Goal: Information Seeking & Learning: Compare options

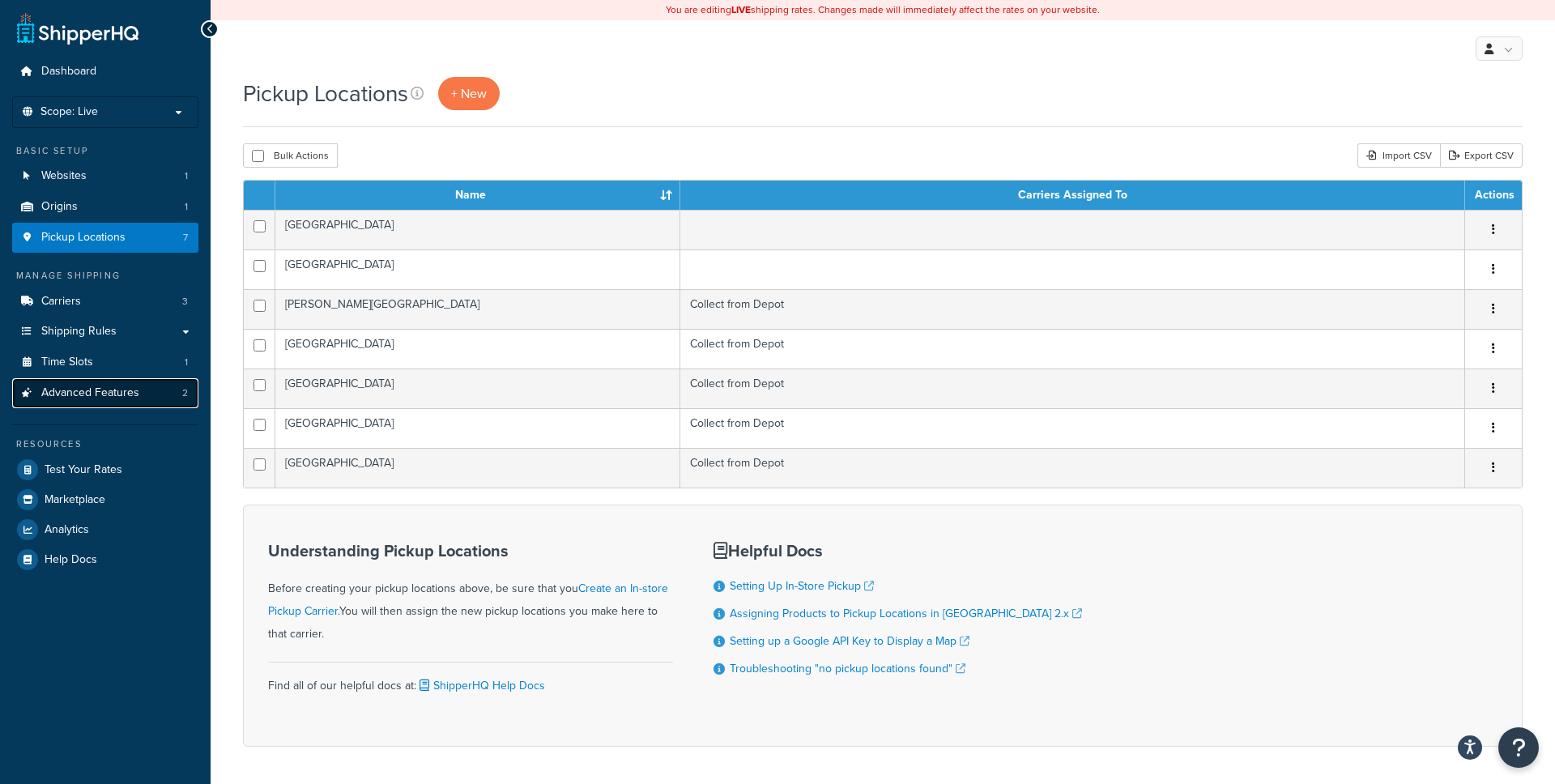
click at [136, 386] on span "Advanced Features" at bounding box center [90, 393] width 98 height 14
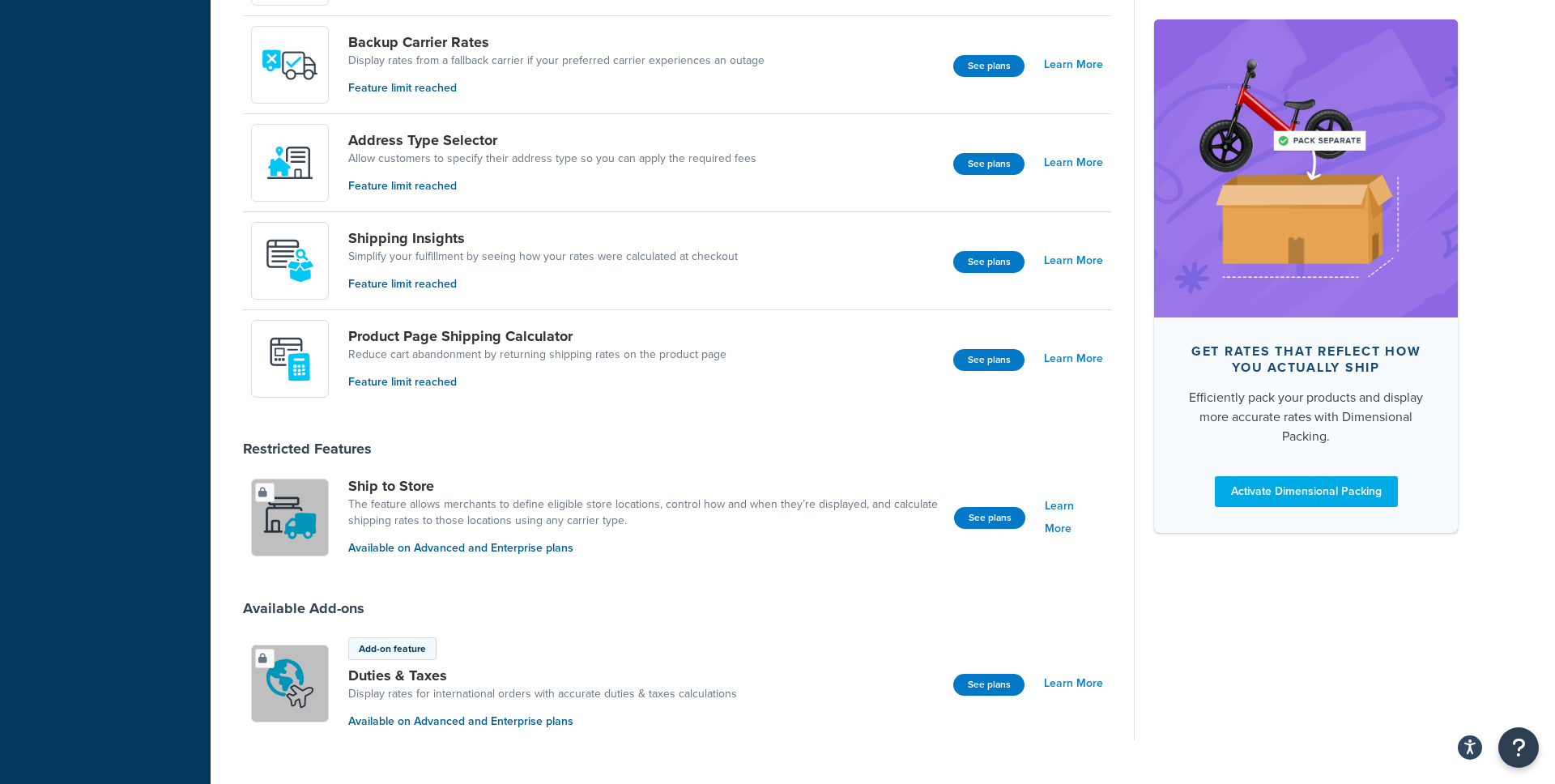
scroll to position [980, 0]
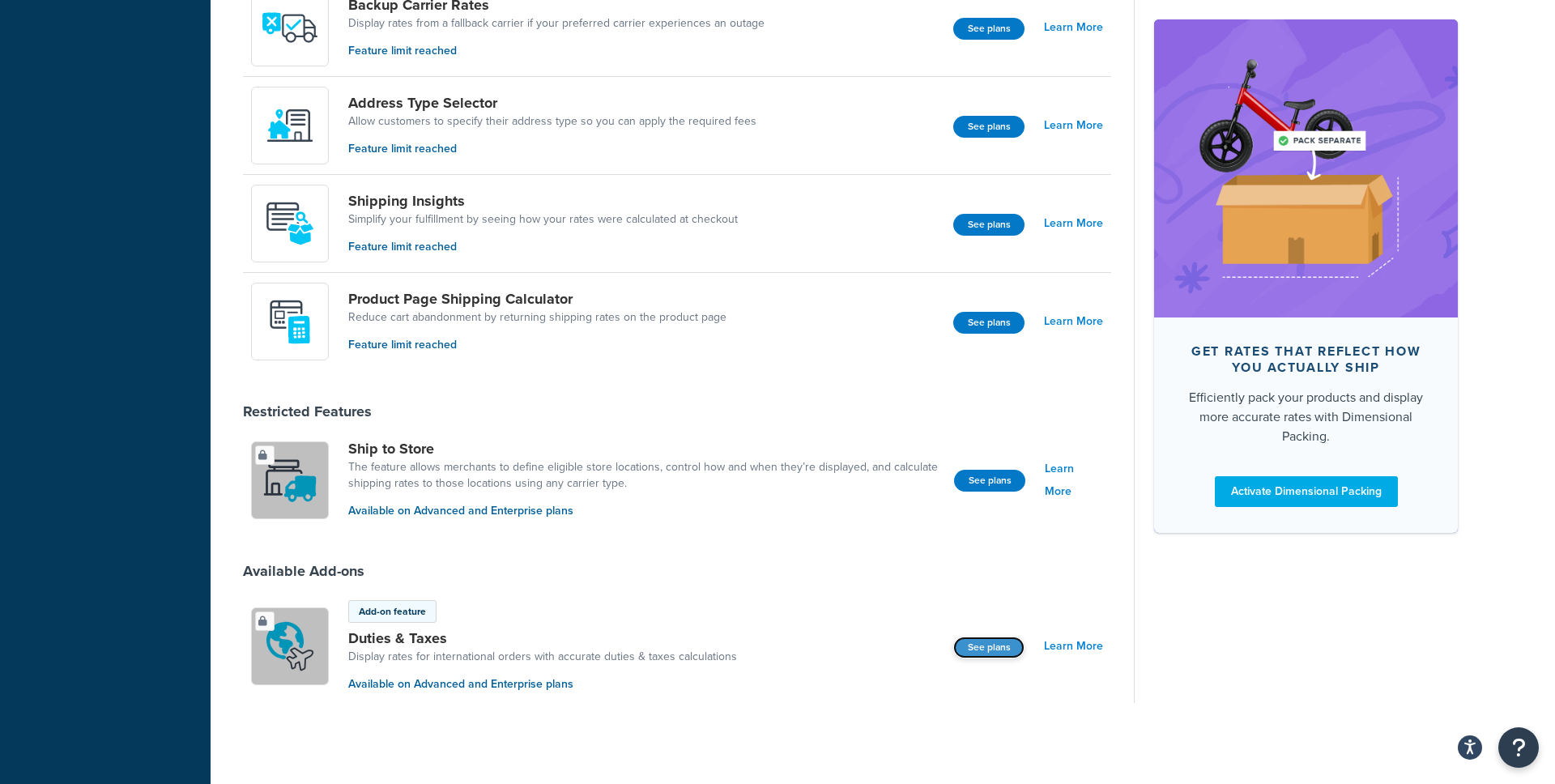
click at [984, 651] on button "See plans" at bounding box center [989, 647] width 72 height 22
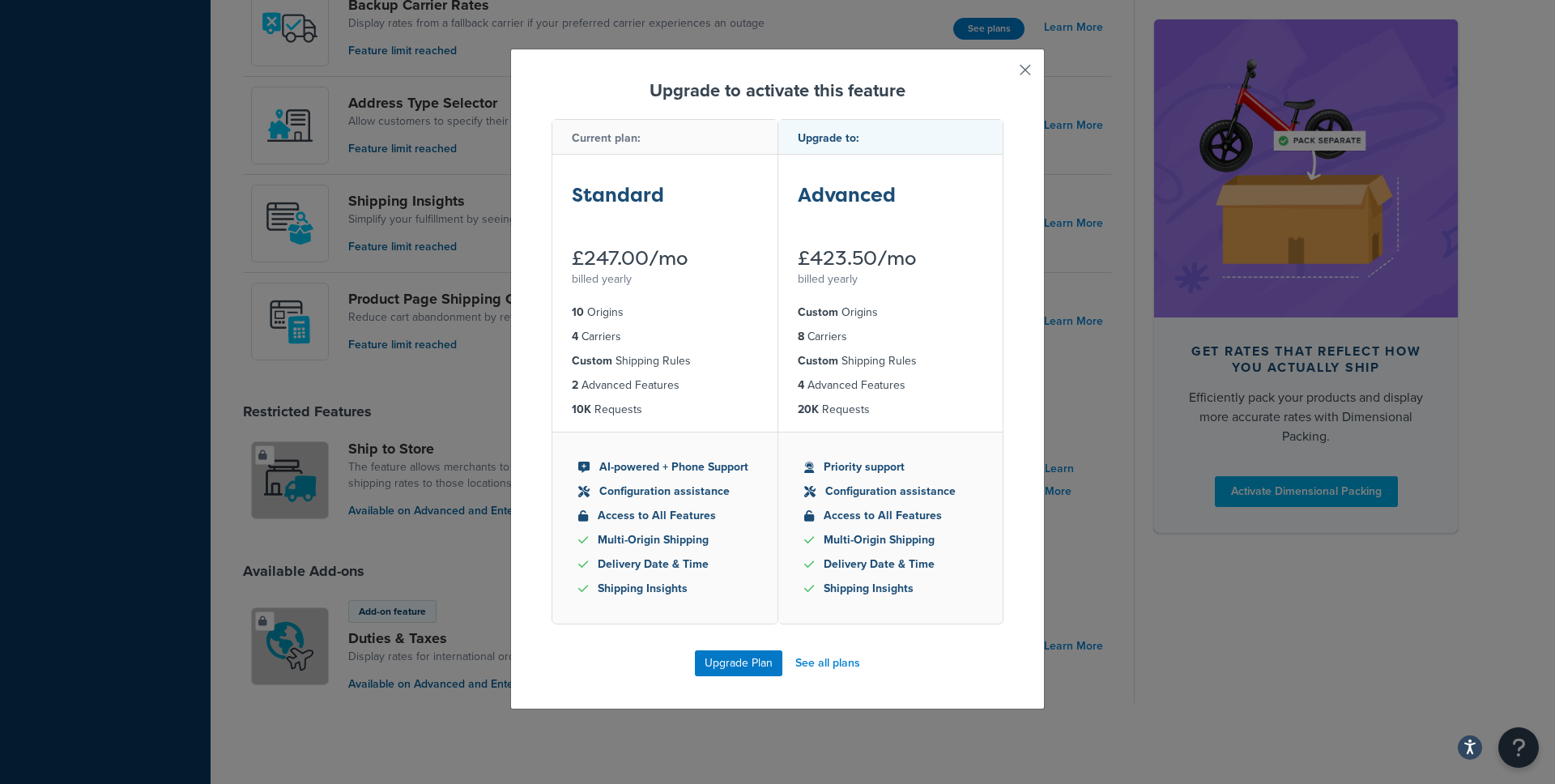
click at [1004, 73] on button "button" at bounding box center [1001, 75] width 4 height 4
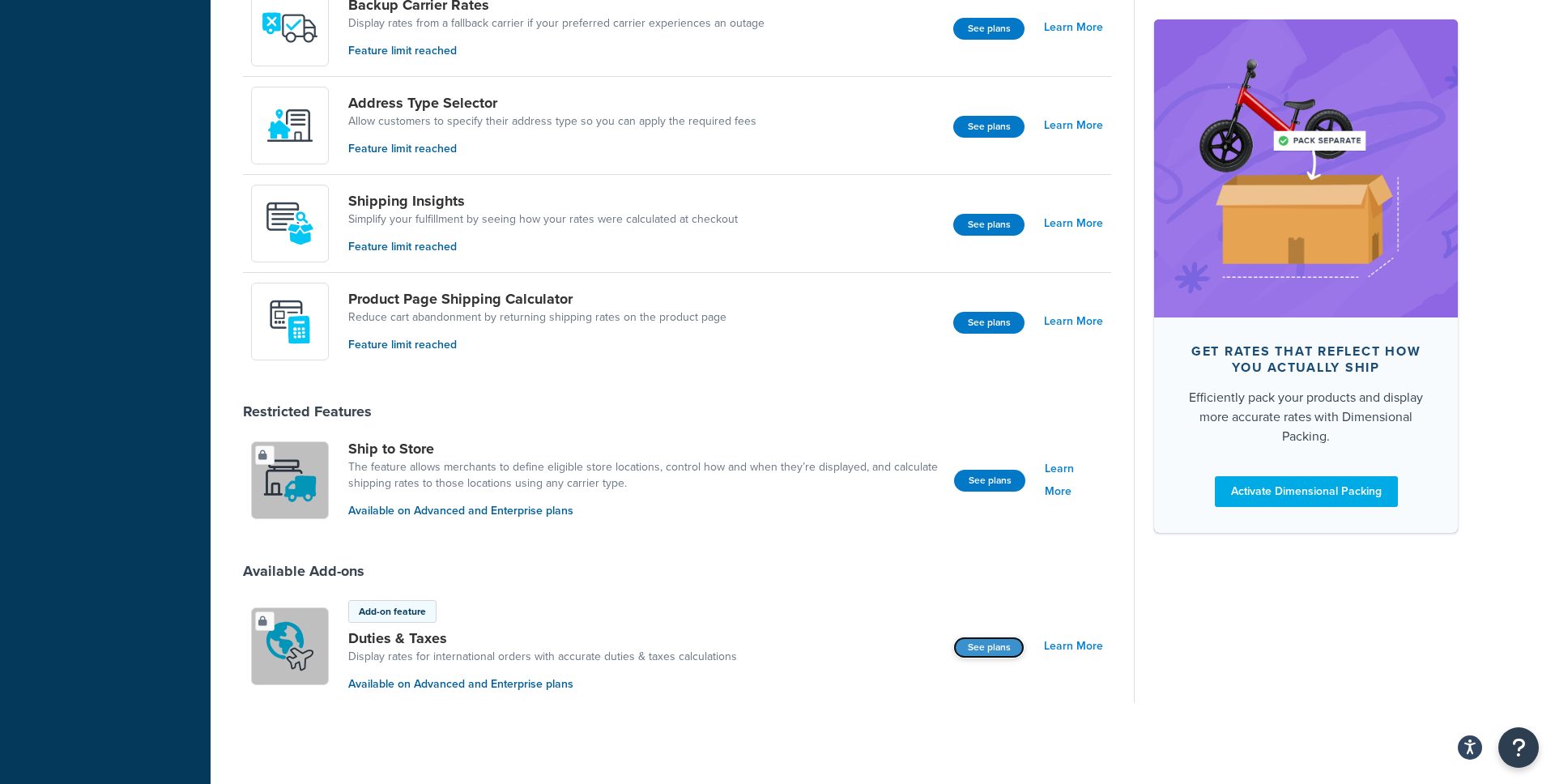
click at [1007, 640] on button "See plans" at bounding box center [989, 647] width 72 height 22
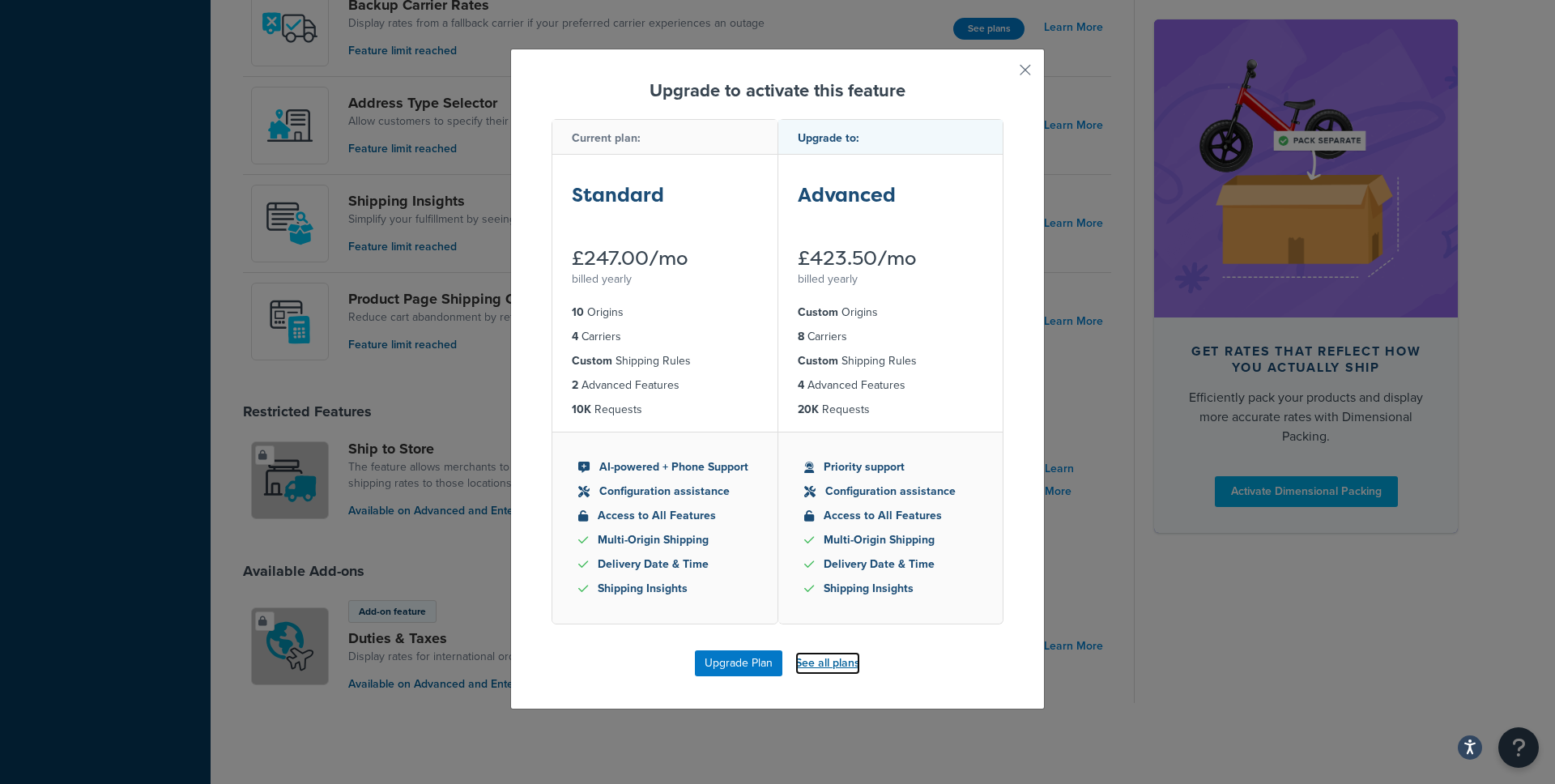
click at [820, 661] on link "See all plans" at bounding box center [828, 663] width 65 height 22
click at [1004, 73] on button "button" at bounding box center [1001, 75] width 4 height 4
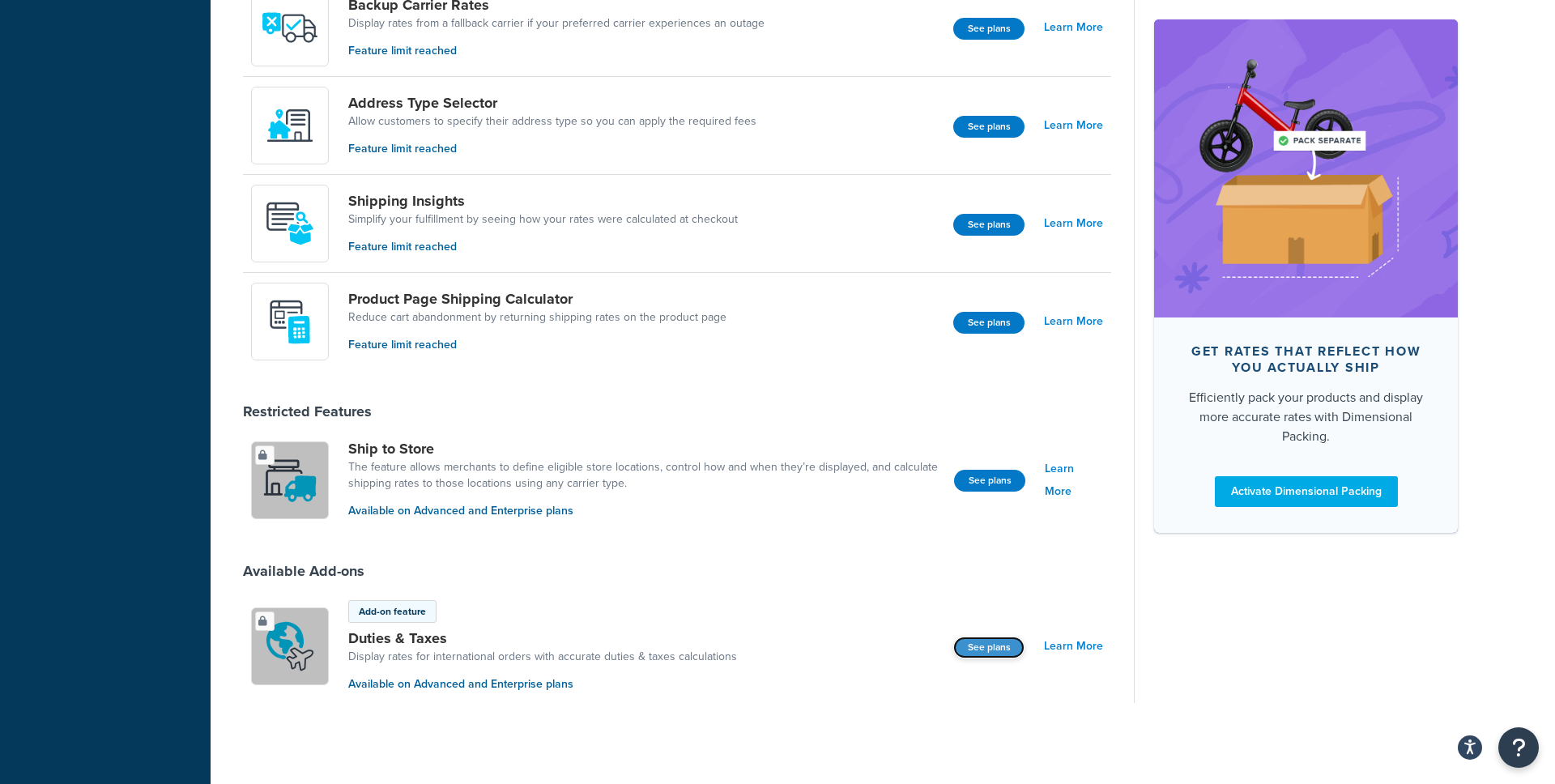
click at [1004, 647] on button "See plans" at bounding box center [989, 647] width 72 height 22
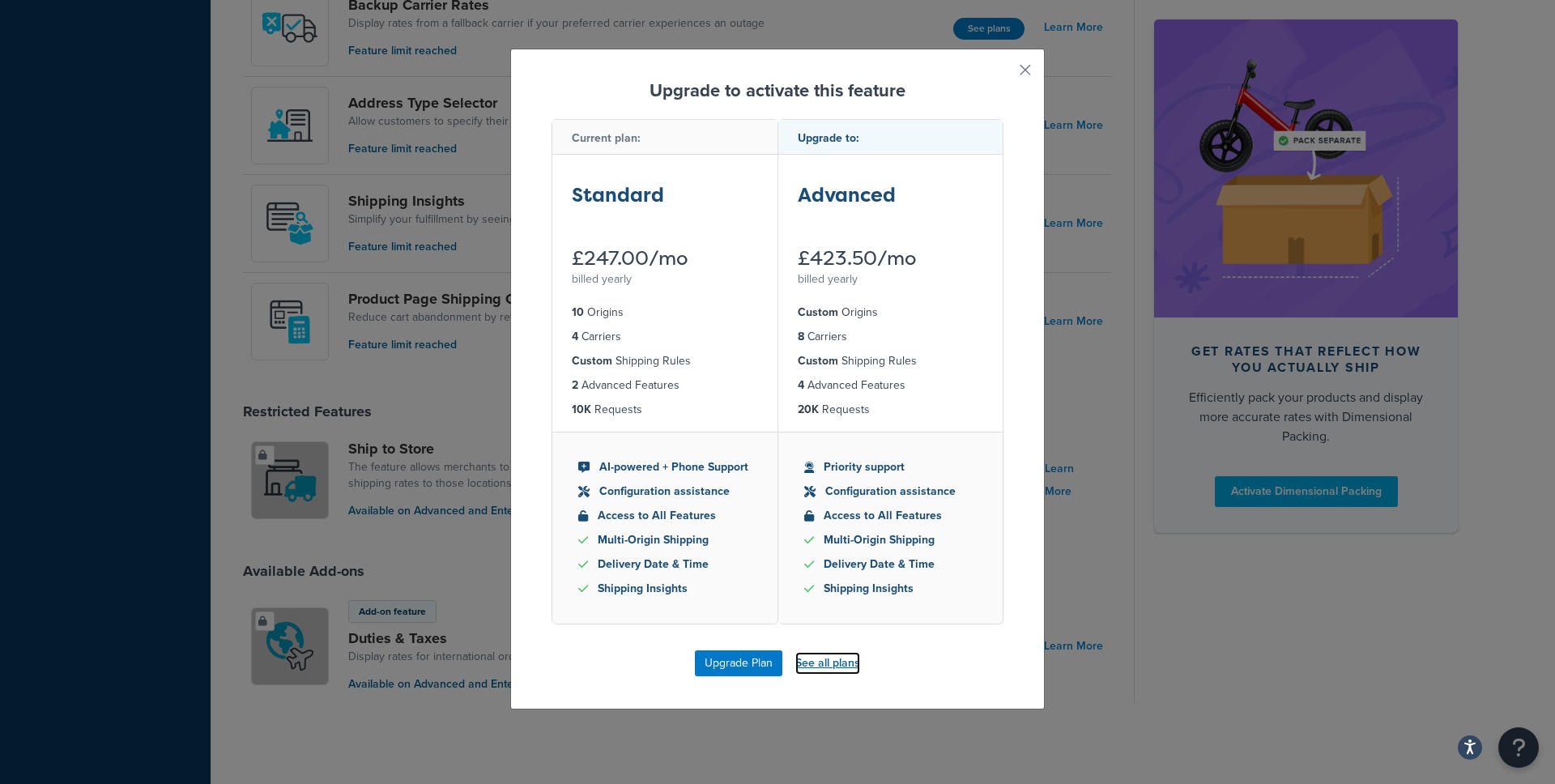
click at [841, 665] on link "See all plans" at bounding box center [828, 663] width 65 height 22
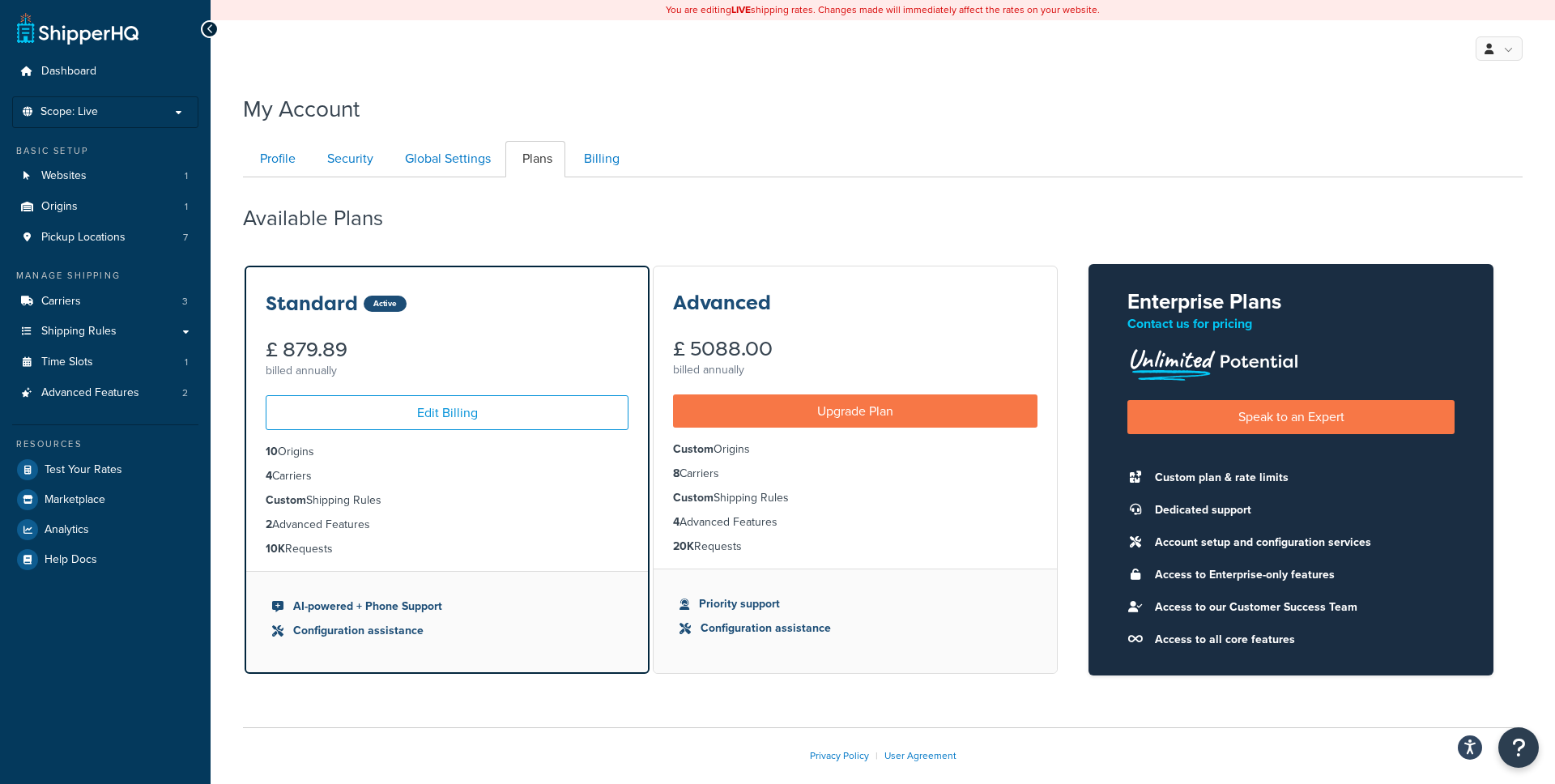
scroll to position [80, 0]
